Goal: Task Accomplishment & Management: Manage account settings

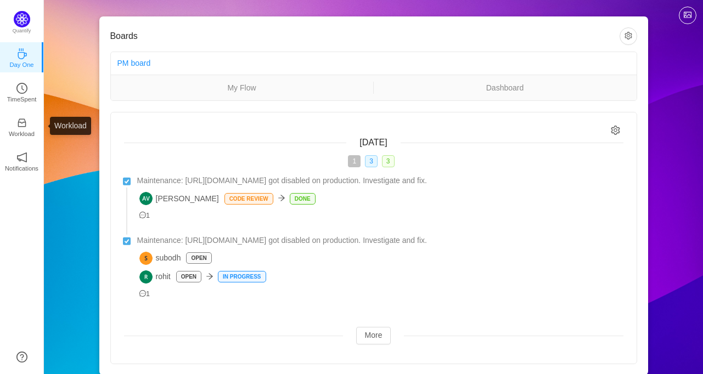
click at [14, 108] on ul "Day One TimeSpent Workload Notifications About" at bounding box center [21, 117] width 43 height 154
click at [16, 93] on link "TimeSpent" at bounding box center [21, 91] width 11 height 11
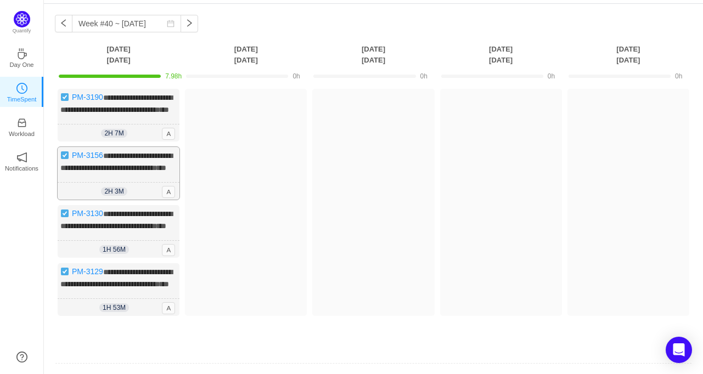
scroll to position [37, 0]
drag, startPoint x: 97, startPoint y: 98, endPoint x: 68, endPoint y: 99, distance: 29.1
click at [68, 99] on img at bounding box center [64, 97] width 9 height 9
click at [61, 99] on img at bounding box center [64, 97] width 9 height 9
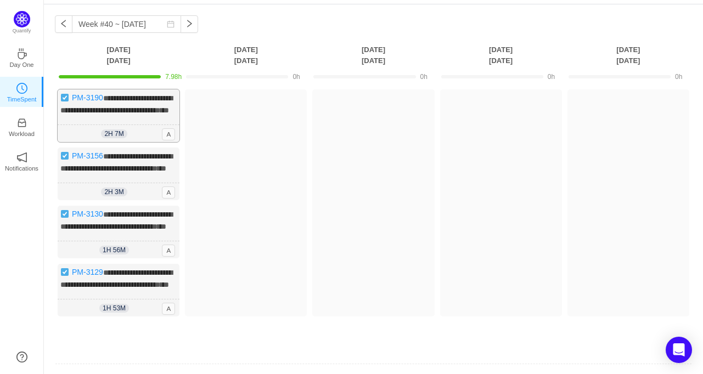
click at [61, 99] on img at bounding box center [64, 97] width 9 height 9
click at [66, 160] on img at bounding box center [64, 155] width 9 height 9
drag, startPoint x: 98, startPoint y: 188, endPoint x: 70, endPoint y: 110, distance: 82.8
drag, startPoint x: 70, startPoint y: 110, endPoint x: 22, endPoint y: 121, distance: 49.5
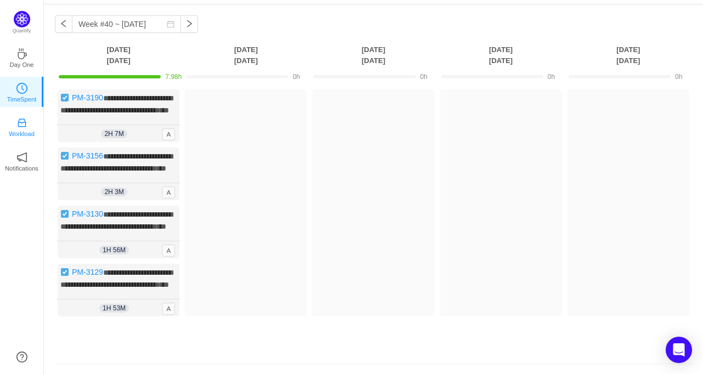
click at [22, 121] on icon "icon: inbox" at bounding box center [21, 122] width 11 height 11
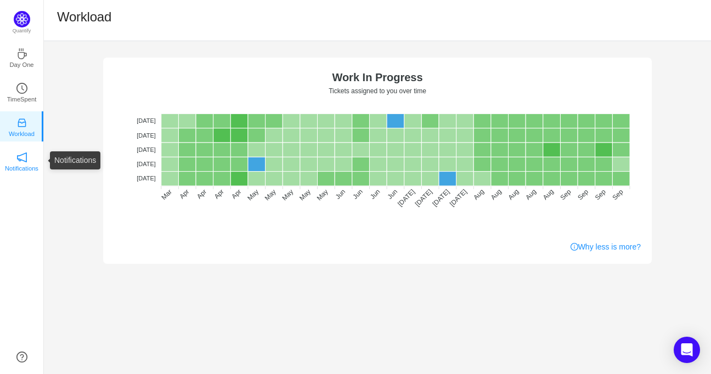
click at [16, 167] on p "Notifications" at bounding box center [21, 169] width 33 height 10
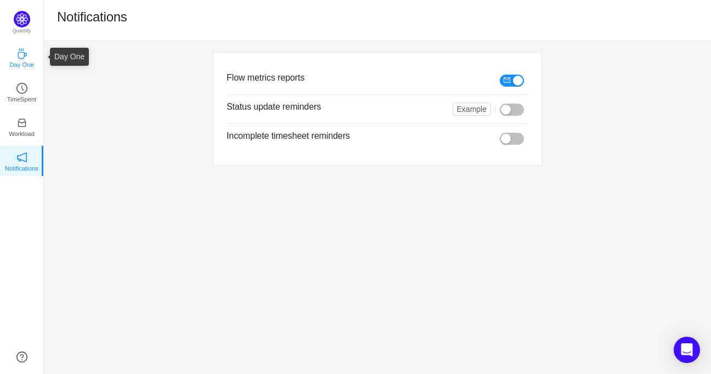
click at [20, 54] on icon "icon: coffee" at bounding box center [21, 53] width 11 height 11
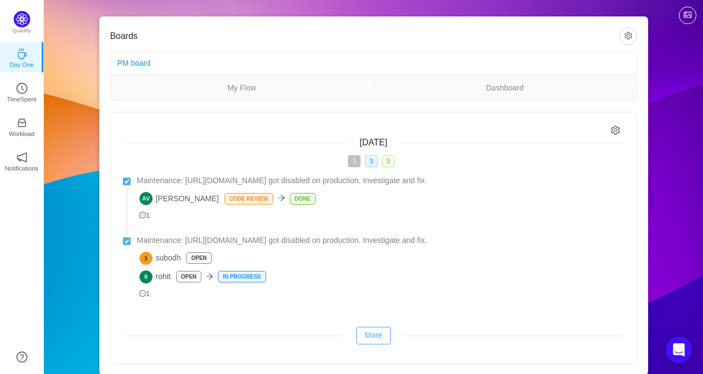
click at [380, 335] on button "More" at bounding box center [373, 336] width 35 height 18
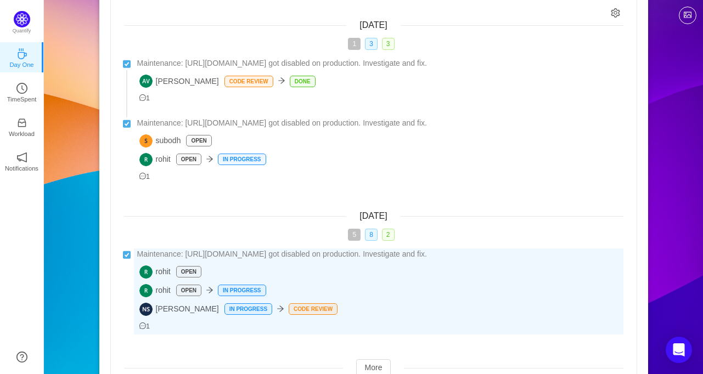
scroll to position [59, 0]
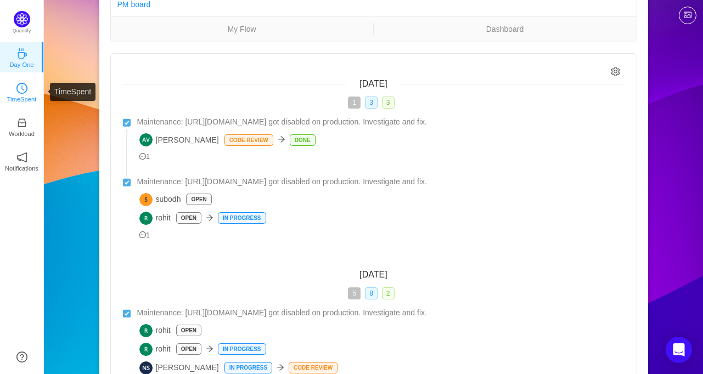
click at [22, 93] on icon "icon: clock-circle" at bounding box center [21, 88] width 11 height 11
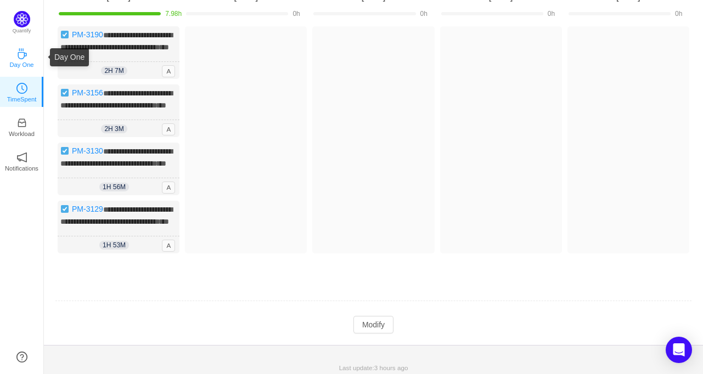
click at [26, 61] on p "Day One" at bounding box center [21, 65] width 24 height 10
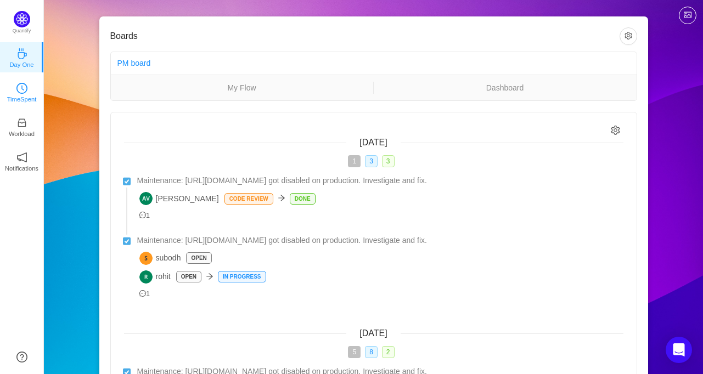
click at [21, 92] on icon "icon: clock-circle" at bounding box center [21, 88] width 11 height 11
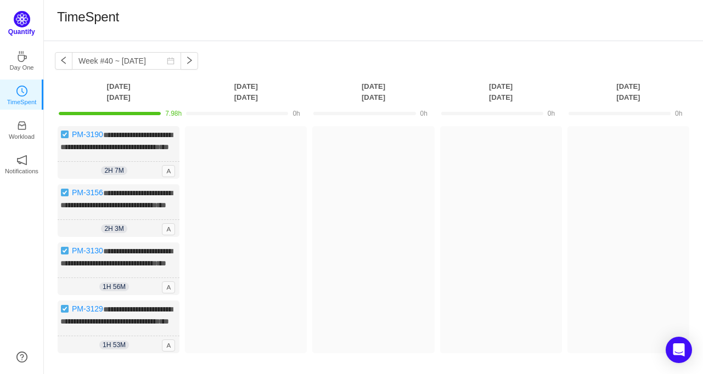
click at [27, 14] on img at bounding box center [22, 19] width 16 height 16
click at [23, 24] on img at bounding box center [22, 19] width 16 height 16
click at [19, 93] on icon "icon: clock-circle" at bounding box center [21, 88] width 11 height 11
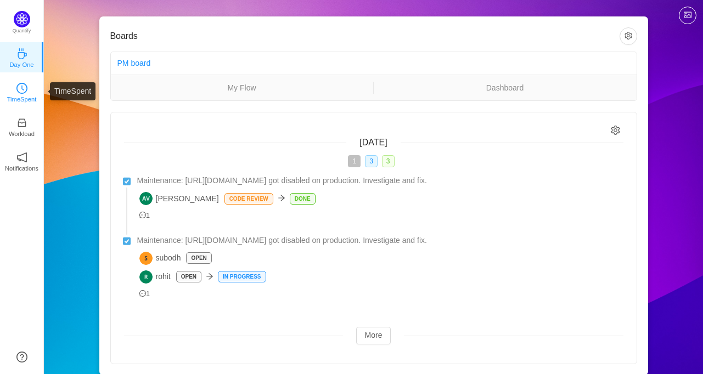
click at [12, 95] on p "TimeSpent" at bounding box center [22, 99] width 30 height 10
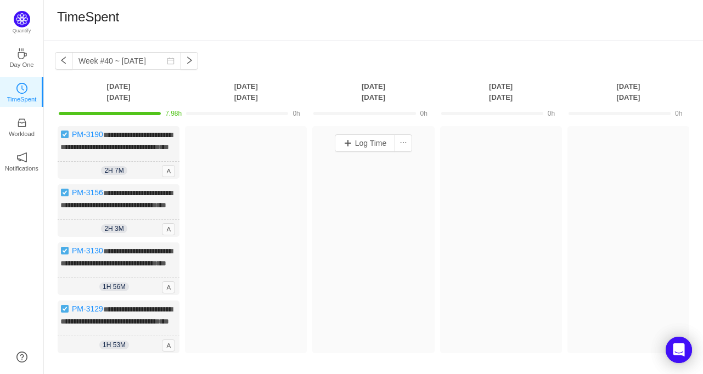
scroll to position [146, 0]
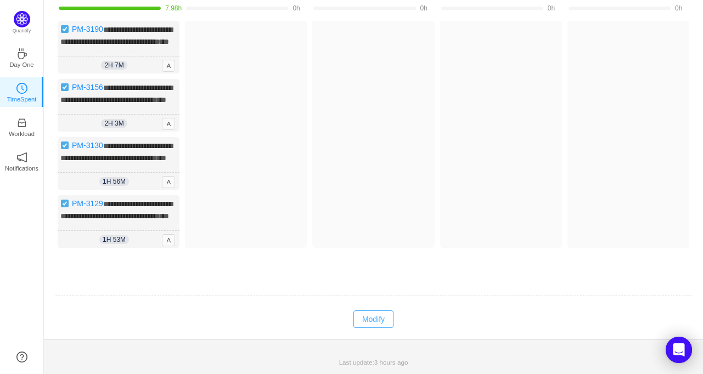
click at [374, 323] on button "Modify" at bounding box center [373, 320] width 40 height 18
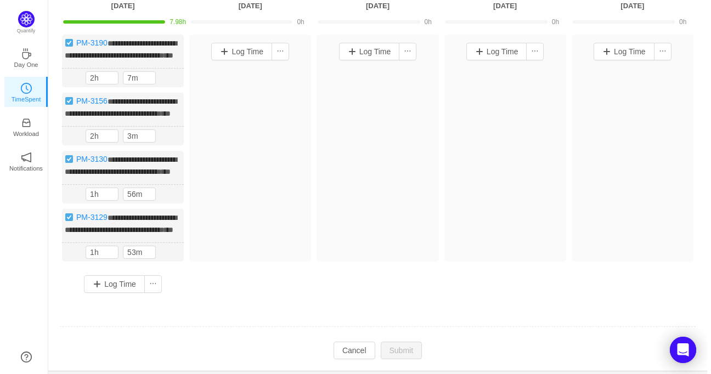
scroll to position [0, 0]
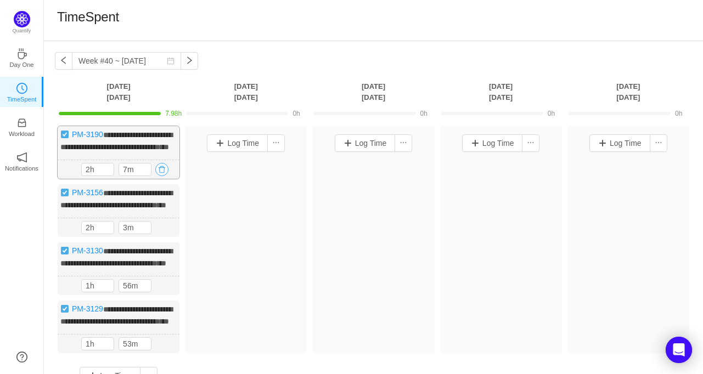
click at [163, 176] on button "button" at bounding box center [161, 169] width 13 height 13
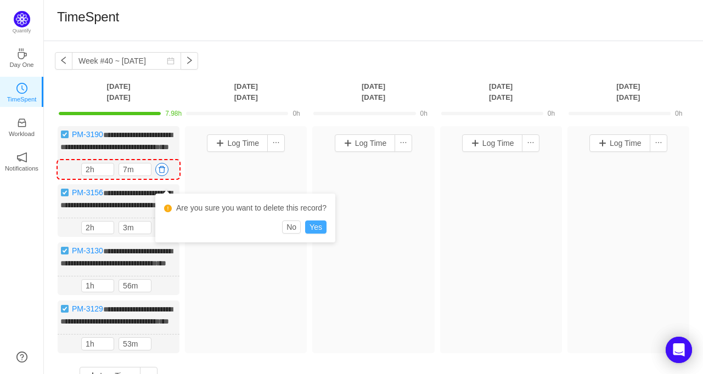
click at [312, 225] on button "Yes" at bounding box center [315, 227] width 21 height 13
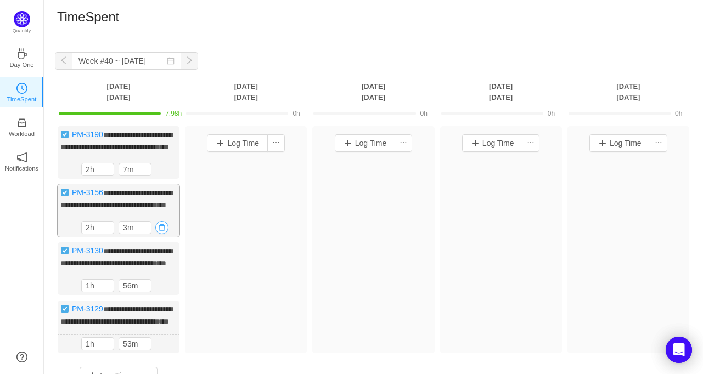
click at [163, 234] on button "button" at bounding box center [161, 227] width 13 height 13
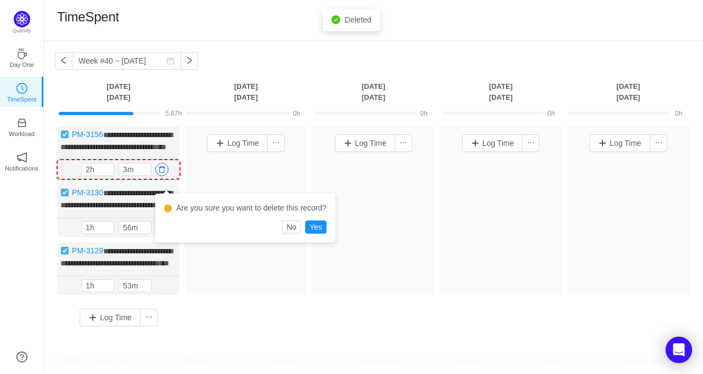
click at [319, 293] on div "Log Time" at bounding box center [373, 210] width 122 height 169
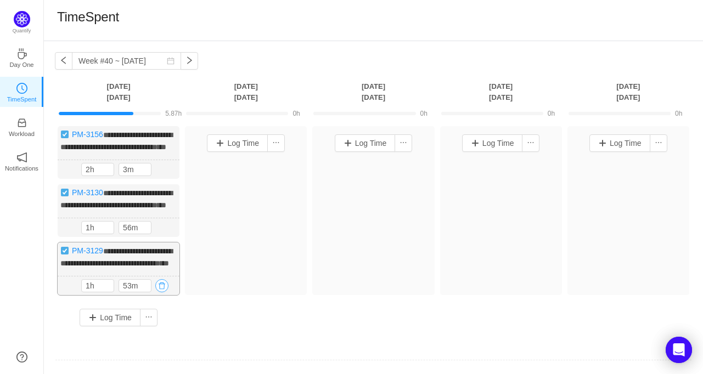
click at [164, 292] on button "button" at bounding box center [161, 285] width 13 height 13
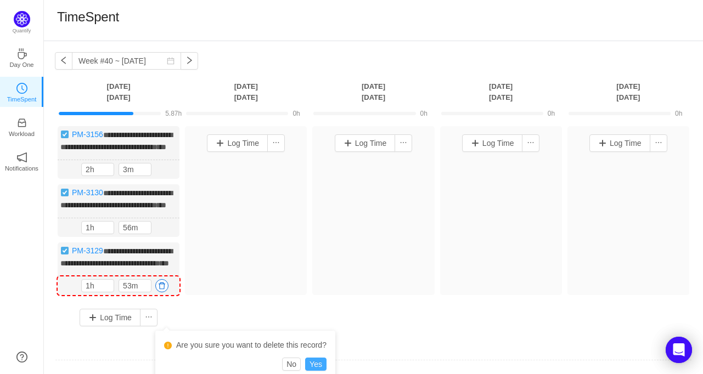
click at [320, 365] on button "Yes" at bounding box center [315, 364] width 21 height 13
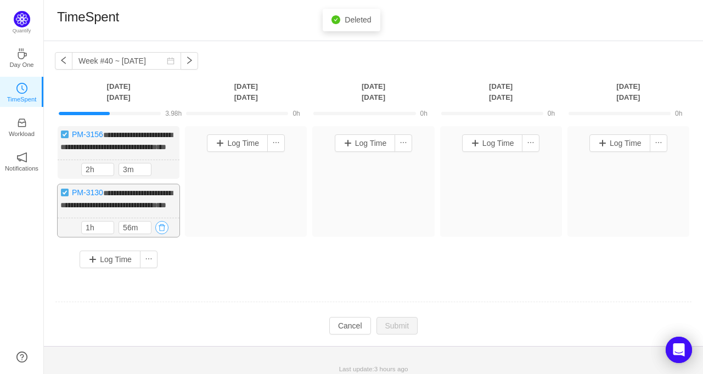
click at [165, 234] on button "button" at bounding box center [161, 227] width 13 height 13
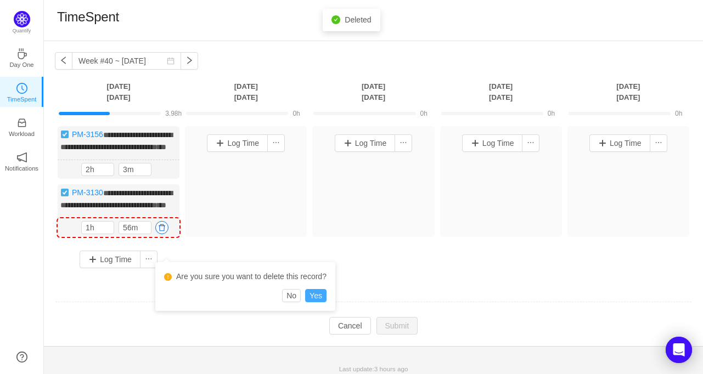
click at [315, 292] on button "Yes" at bounding box center [315, 295] width 21 height 13
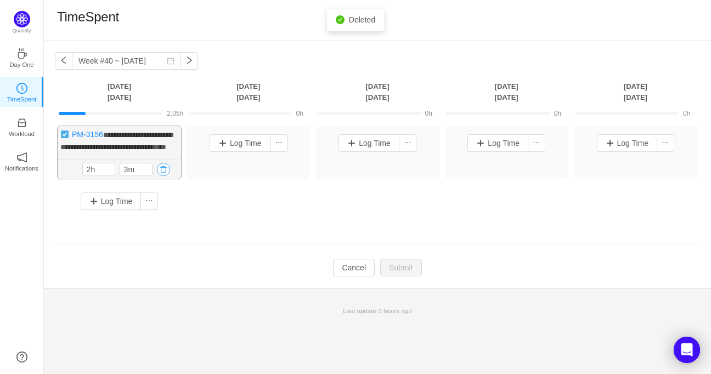
click at [160, 176] on button "button" at bounding box center [163, 169] width 13 height 13
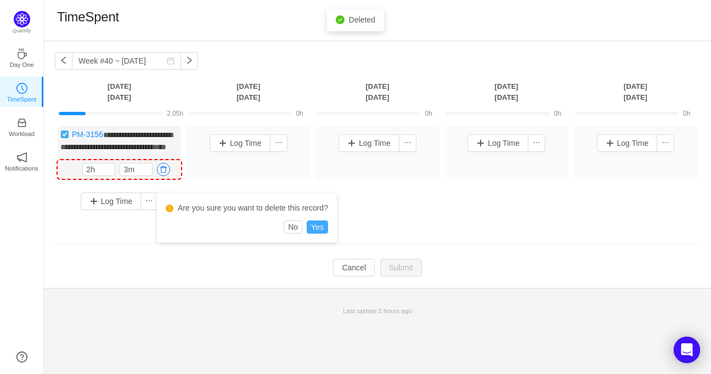
click at [320, 232] on button "Yes" at bounding box center [317, 227] width 21 height 13
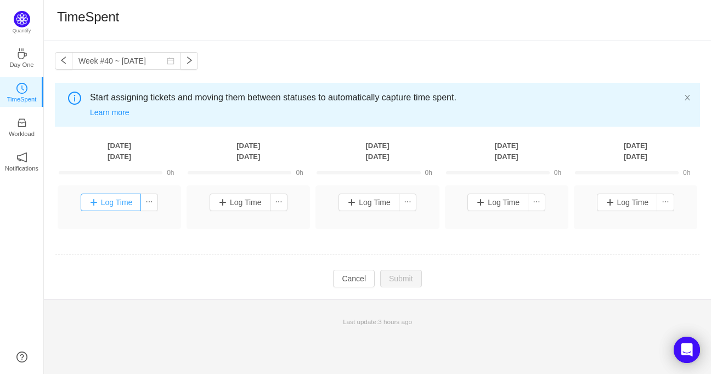
click at [104, 200] on button "Log Time" at bounding box center [111, 203] width 61 height 18
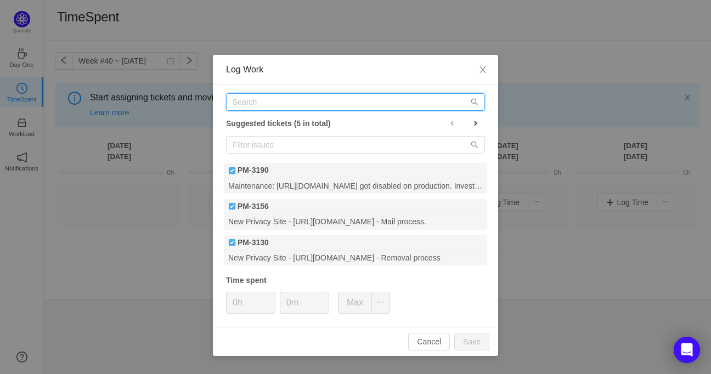
click at [286, 102] on input "text" at bounding box center [355, 102] width 259 height 18
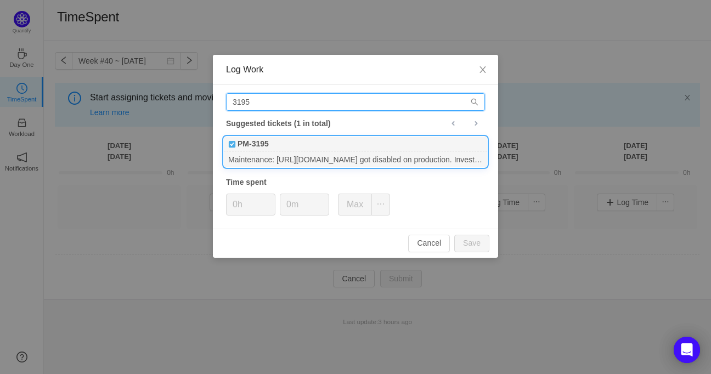
type input "3195"
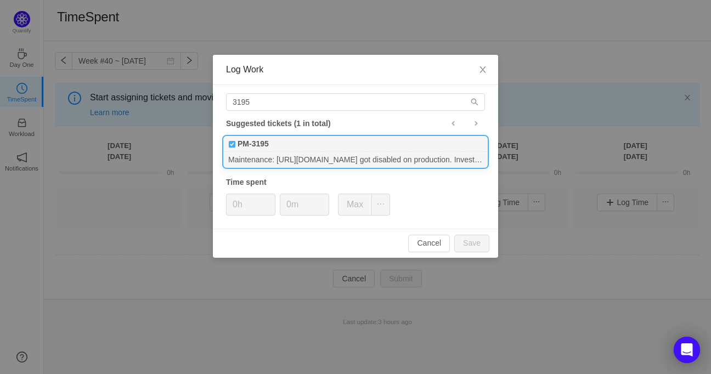
click at [270, 153] on div "Maintenance: [URL][DOMAIN_NAME] got disabled on production. Investigate and fix." at bounding box center [355, 159] width 263 height 15
click at [477, 238] on button "Save" at bounding box center [471, 244] width 35 height 18
type input "0h"
